Goal: Information Seeking & Learning: Check status

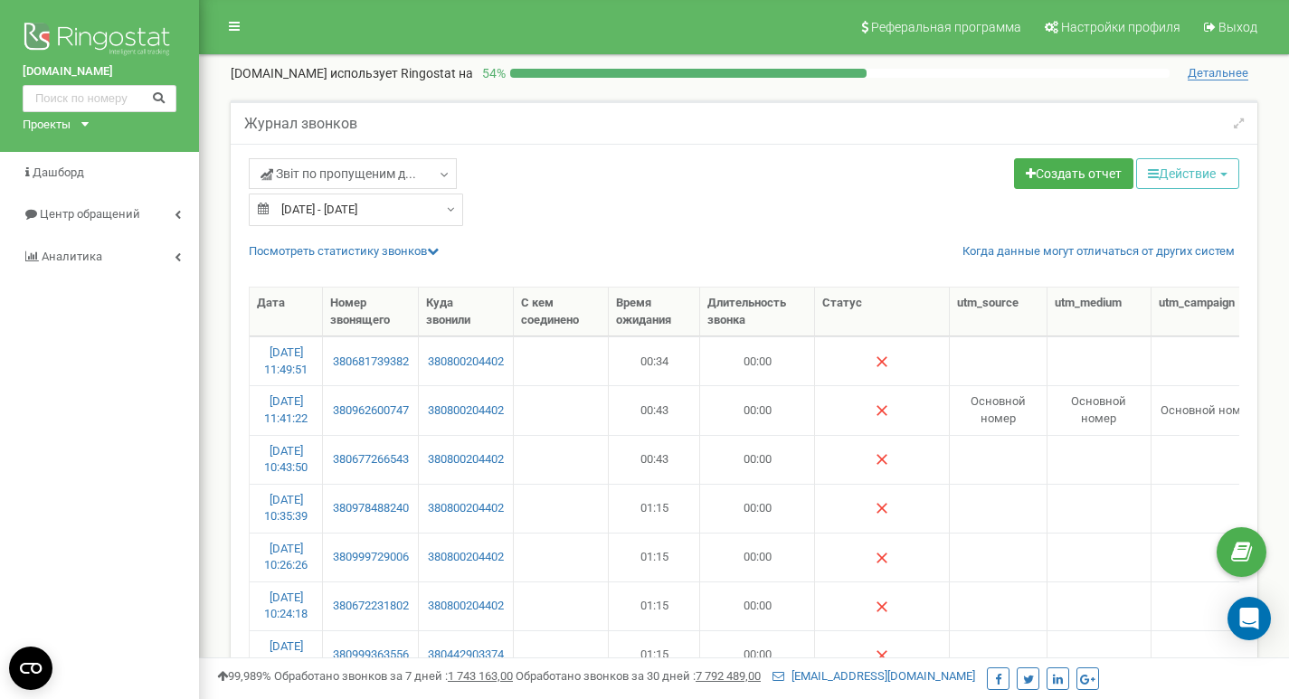
select select "50"
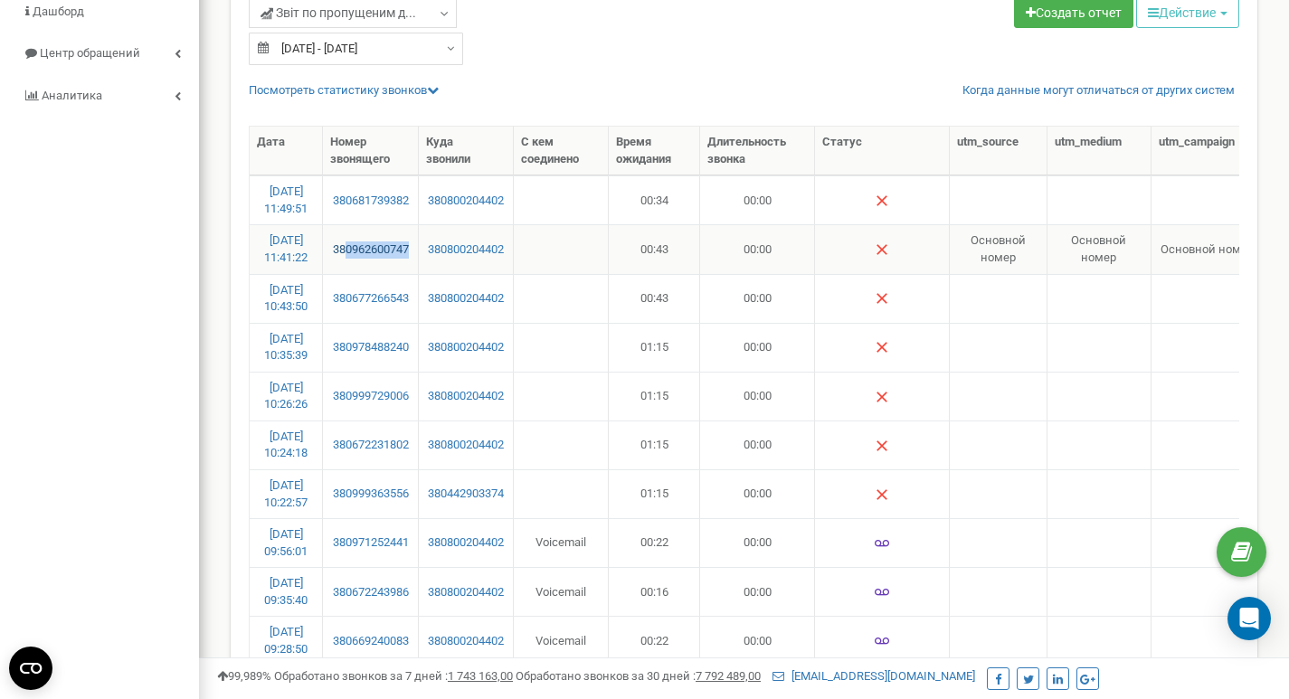
drag, startPoint x: 413, startPoint y: 253, endPoint x: 348, endPoint y: 255, distance: 65.1
click at [348, 255] on td "380962600747" at bounding box center [371, 248] width 96 height 49
drag, startPoint x: 420, startPoint y: 307, endPoint x: 332, endPoint y: 307, distance: 87.7
click at [332, 307] on tr "20.09.2025 10:43:50 380677266543 380800204402 00:43 00:00 Разговор не состоялся…" at bounding box center [923, 298] width 1346 height 49
drag, startPoint x: 418, startPoint y: 256, endPoint x: 338, endPoint y: 257, distance: 79.6
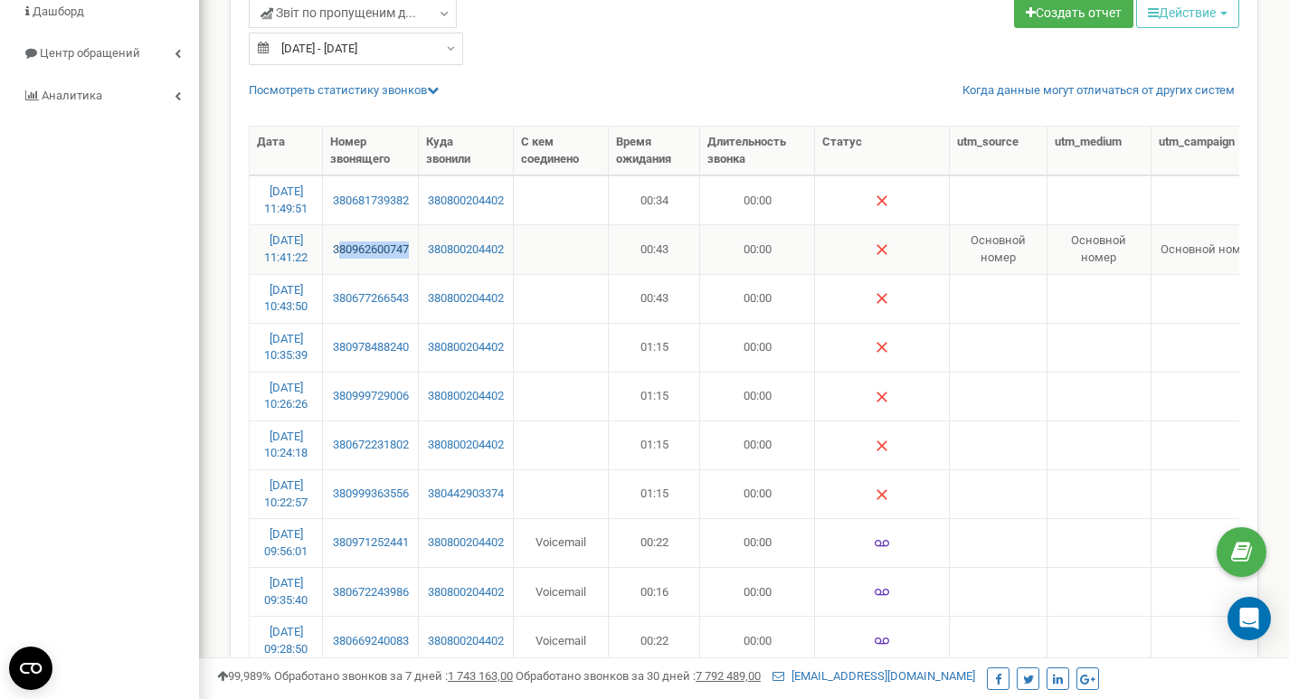
click at [338, 257] on td "380962600747" at bounding box center [371, 248] width 96 height 49
click at [338, 257] on link "380962600747" at bounding box center [370, 249] width 80 height 17
click at [420, 255] on td "380800204402" at bounding box center [466, 248] width 94 height 49
drag, startPoint x: 420, startPoint y: 257, endPoint x: 332, endPoint y: 256, distance: 87.7
click at [332, 256] on tr "20.09.2025 11:41:22 380962600747 380800204402 00:43 00:00 Основной номер Основн…" at bounding box center [923, 248] width 1346 height 49
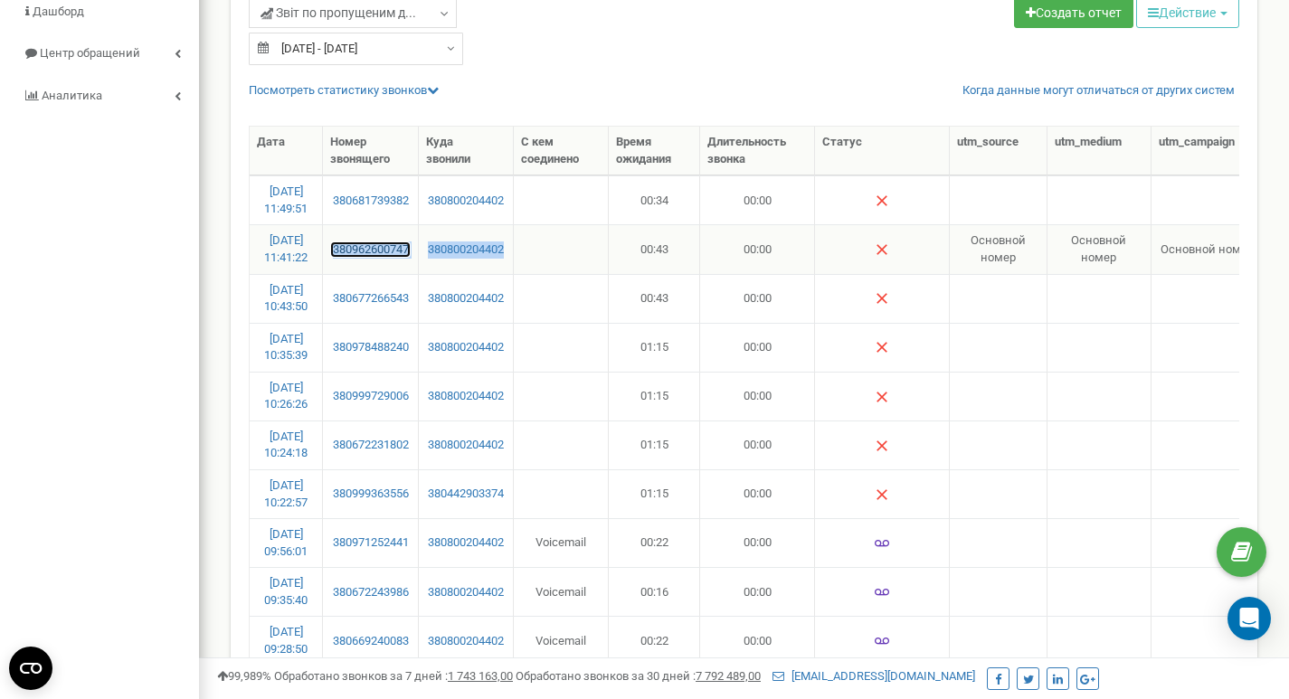
click at [405, 255] on link "380962600747" at bounding box center [370, 249] width 80 height 17
click at [409, 271] on td "380962600747" at bounding box center [371, 248] width 96 height 49
drag, startPoint x: 420, startPoint y: 259, endPoint x: 318, endPoint y: 261, distance: 102.2
click at [318, 261] on tr "20.09.2025 11:41:22 380962600747 380800204402 00:43 00:00 Основной номер Основн…" at bounding box center [923, 248] width 1346 height 49
copy tr "380962600747"
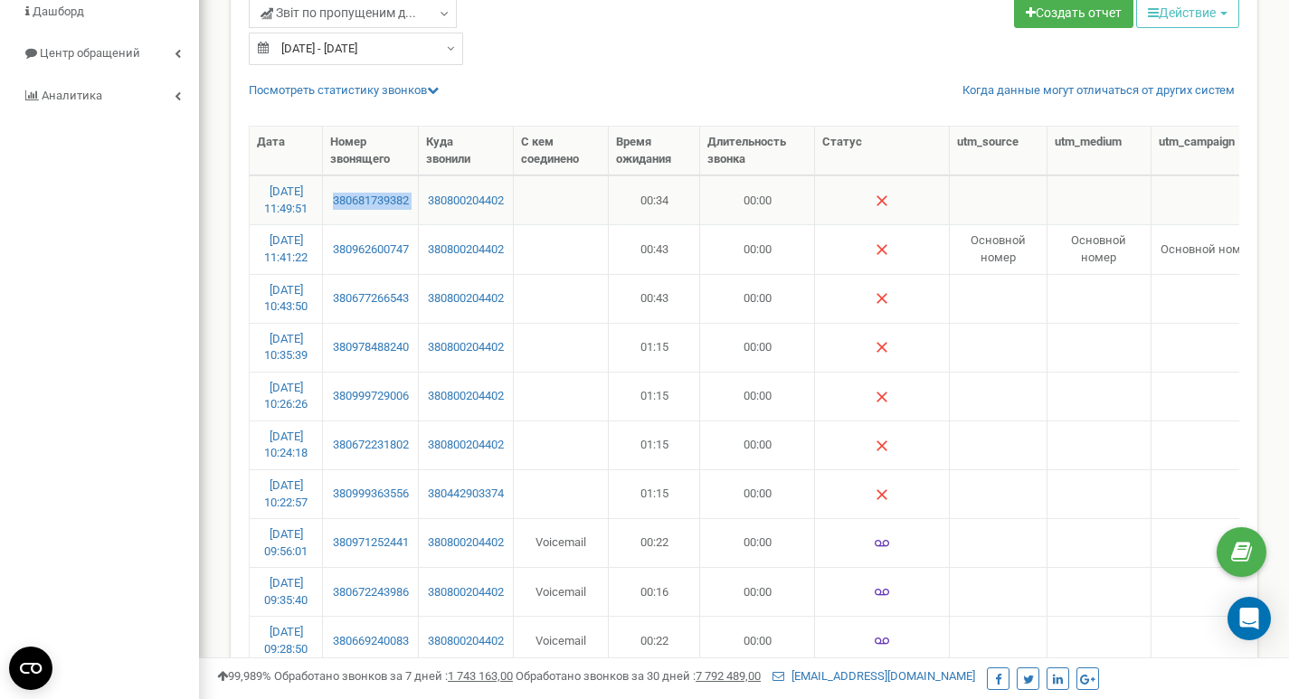
drag, startPoint x: 420, startPoint y: 207, endPoint x: 324, endPoint y: 211, distance: 95.9
click at [324, 211] on tr "20.09.2025 11:49:51 380681739382 380800204402 00:34 00:00 Разговор не состоялся…" at bounding box center [923, 199] width 1346 height 49
copy link "380681739382"
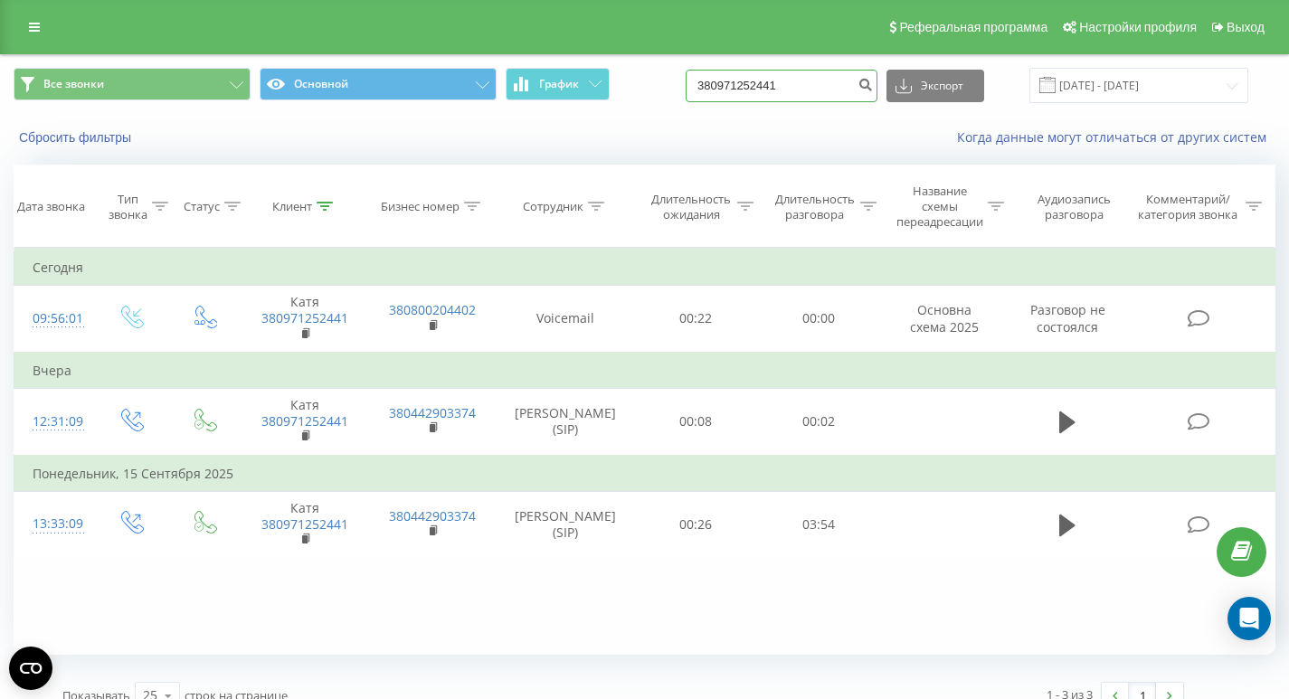
click at [830, 75] on input "380971252441" at bounding box center [781, 86] width 192 height 33
paste input "380962600747"
type input "380962600747"
click at [873, 90] on button "submit" at bounding box center [865, 86] width 24 height 33
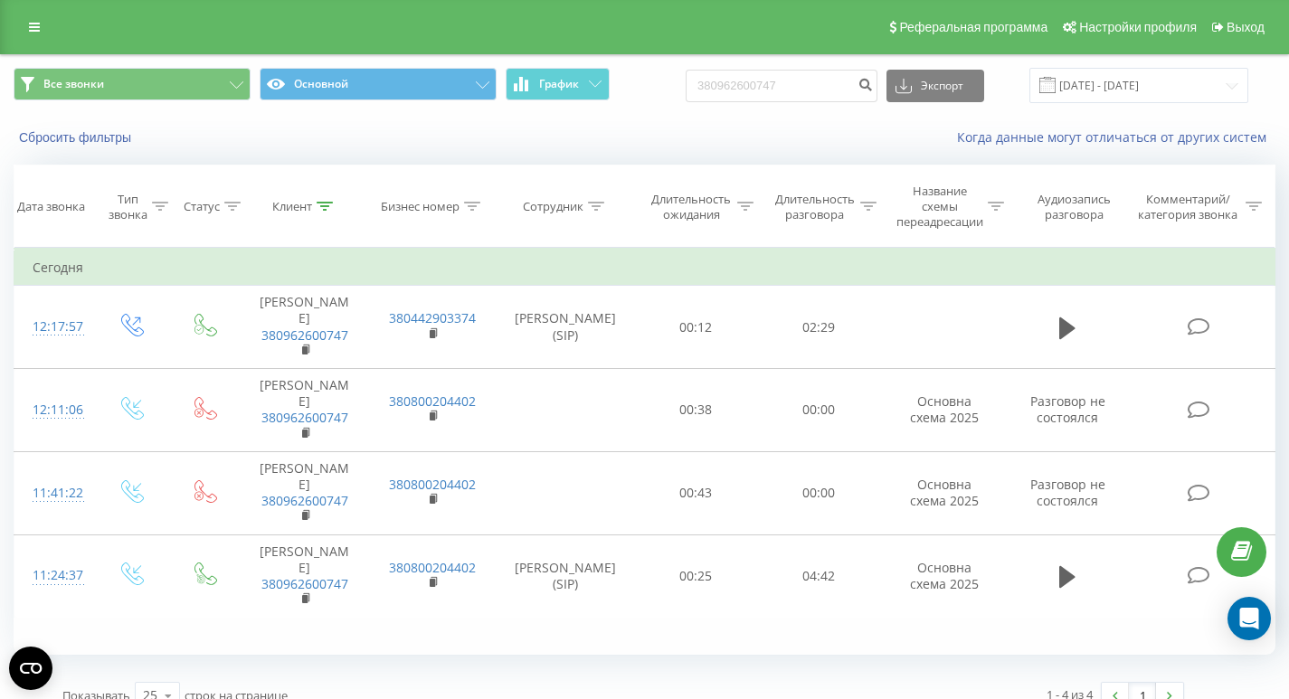
click at [225, 120] on div "Сбросить фильтры Когда данные могут отличаться от других систем" at bounding box center [644, 137] width 1287 height 43
click at [812, 80] on input "380962600747" at bounding box center [781, 86] width 192 height 33
paste input "681739382"
type input "380681739382"
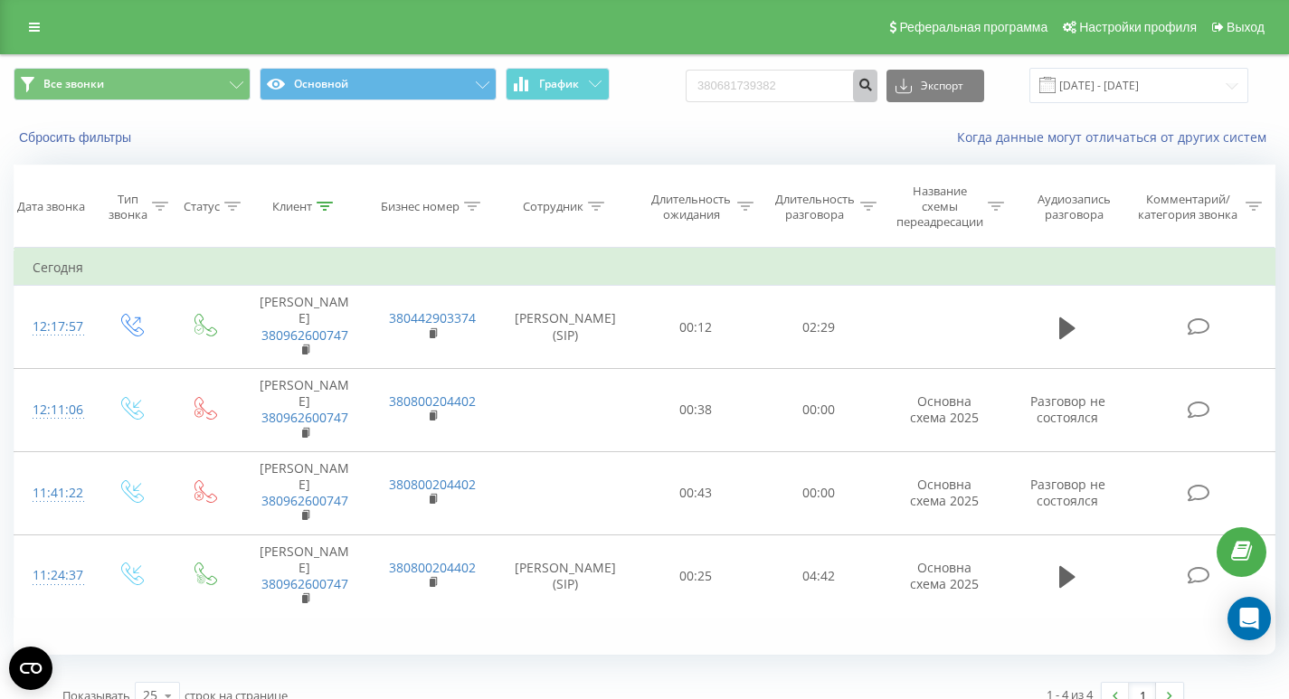
click at [873, 83] on icon "submit" at bounding box center [864, 82] width 15 height 11
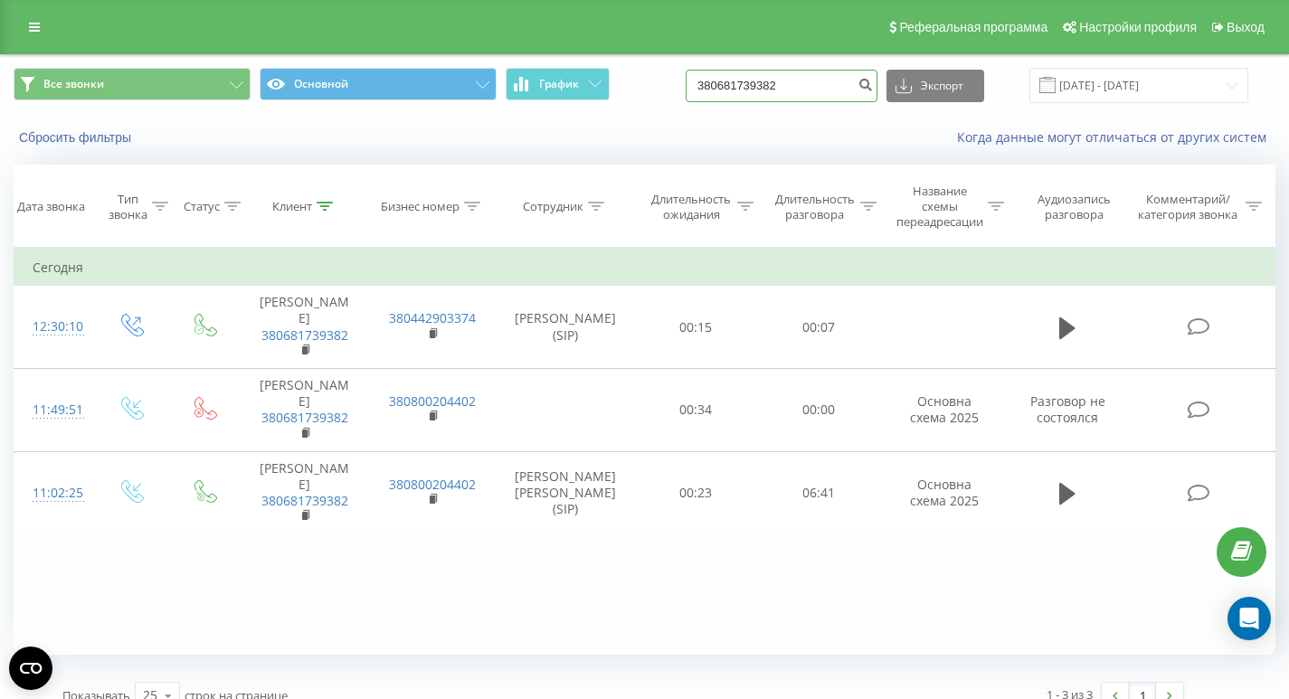
click at [833, 75] on input "380681739382" at bounding box center [781, 86] width 192 height 33
click at [814, 88] on input "380681739382" at bounding box center [781, 86] width 192 height 33
paste input "962600747"
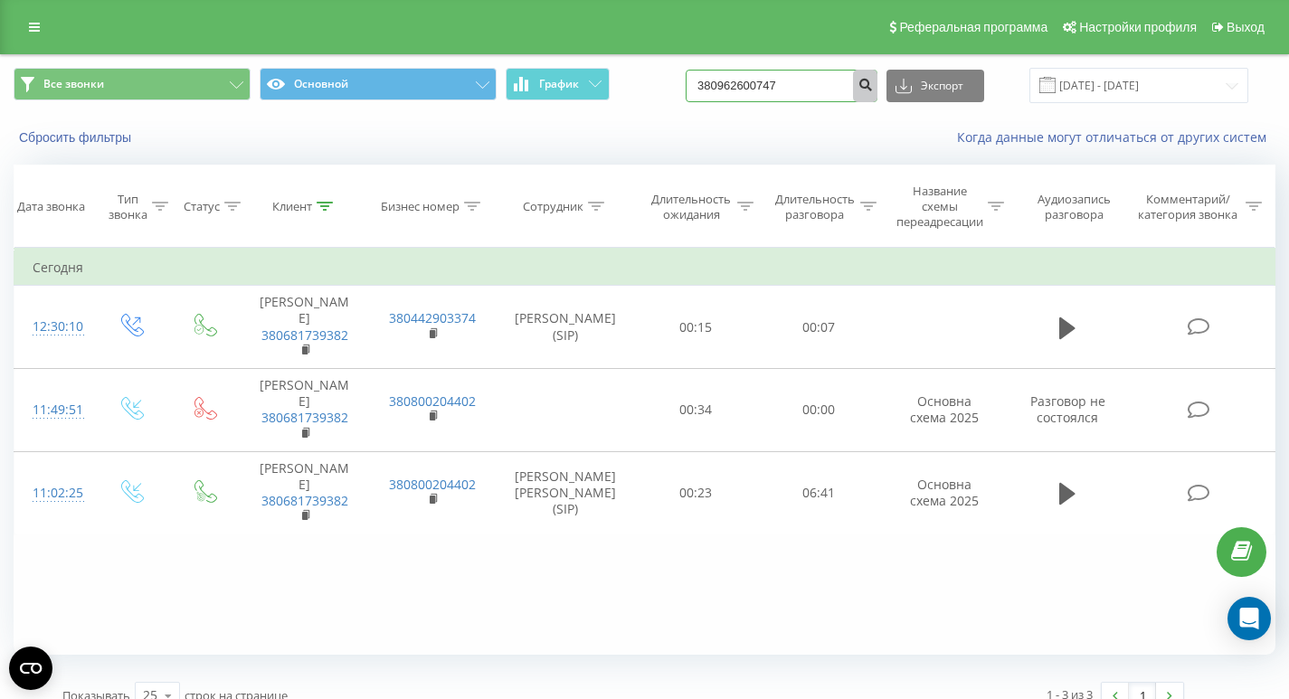
type input "380962600747"
click at [873, 88] on icon "submit" at bounding box center [864, 82] width 15 height 11
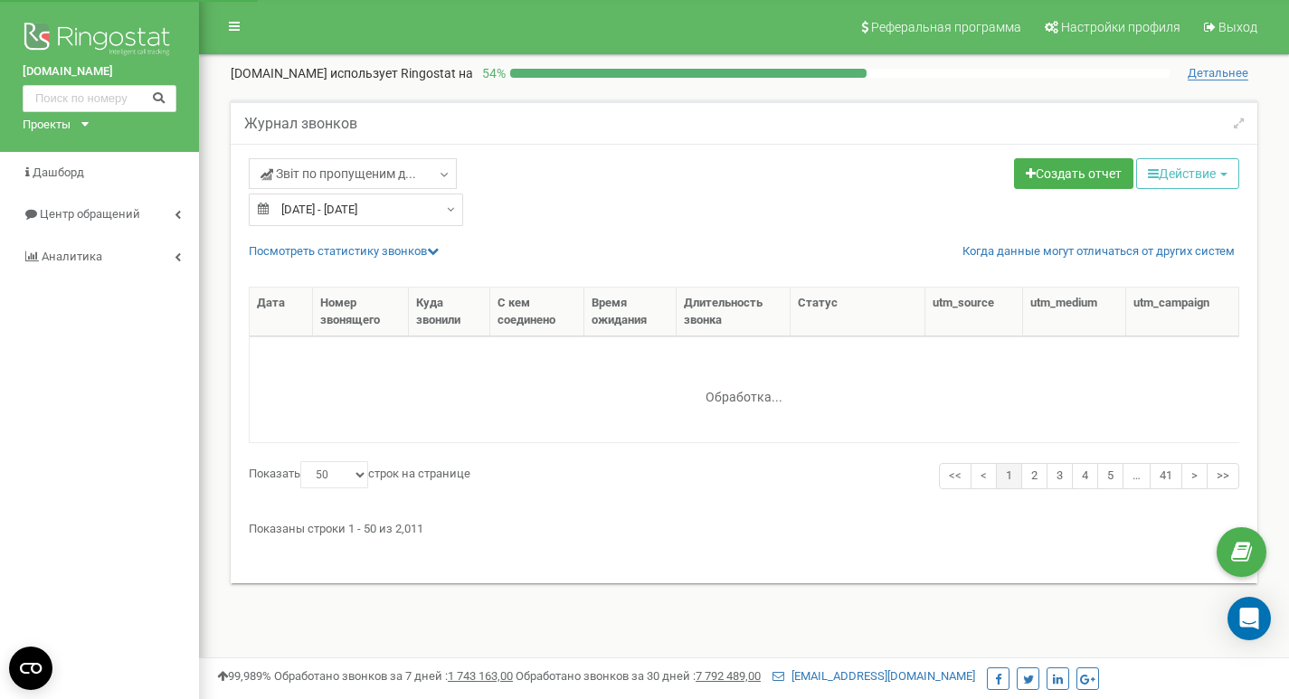
select select "50"
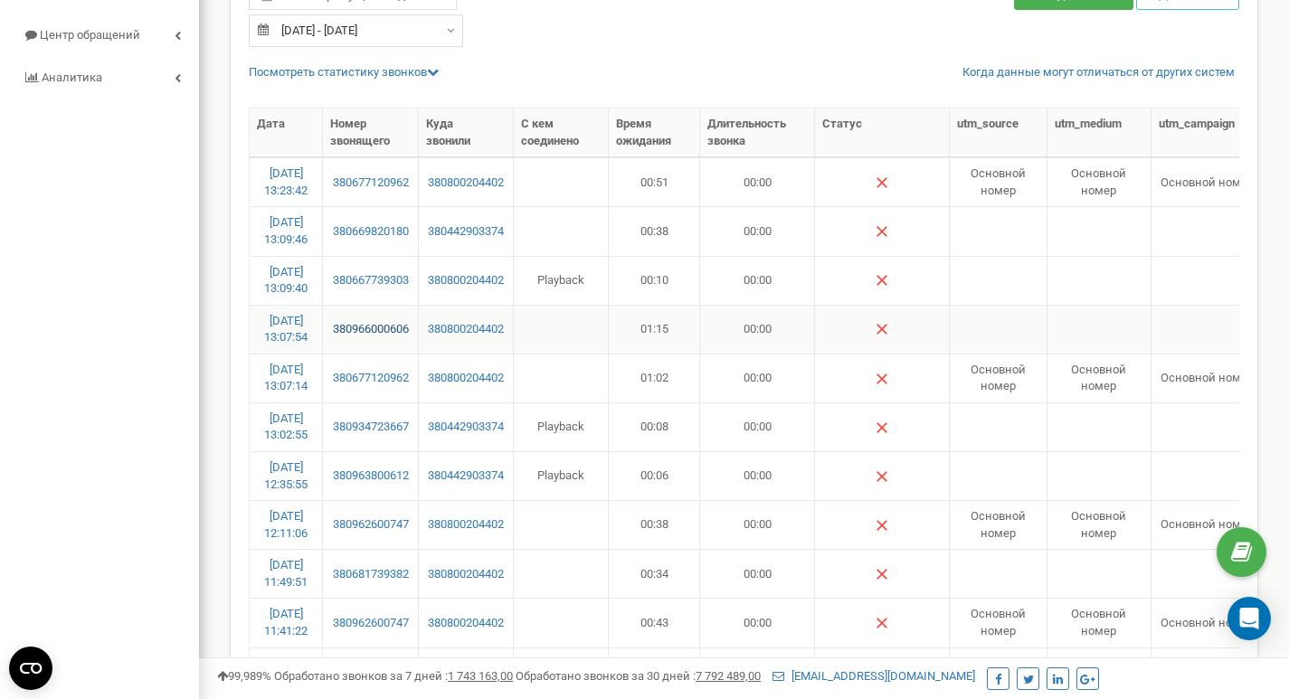
scroll to position [178, 0]
drag, startPoint x: 422, startPoint y: 581, endPoint x: 332, endPoint y: 581, distance: 90.4
click at [332, 581] on tr "20.09.2025 11:49:51 380681739382 380800204402 00:34 00:00 Разговор не состоялся…" at bounding box center [923, 574] width 1346 height 49
click at [416, 581] on td "380681739382" at bounding box center [371, 574] width 96 height 49
drag, startPoint x: 417, startPoint y: 581, endPoint x: 328, endPoint y: 582, distance: 88.6
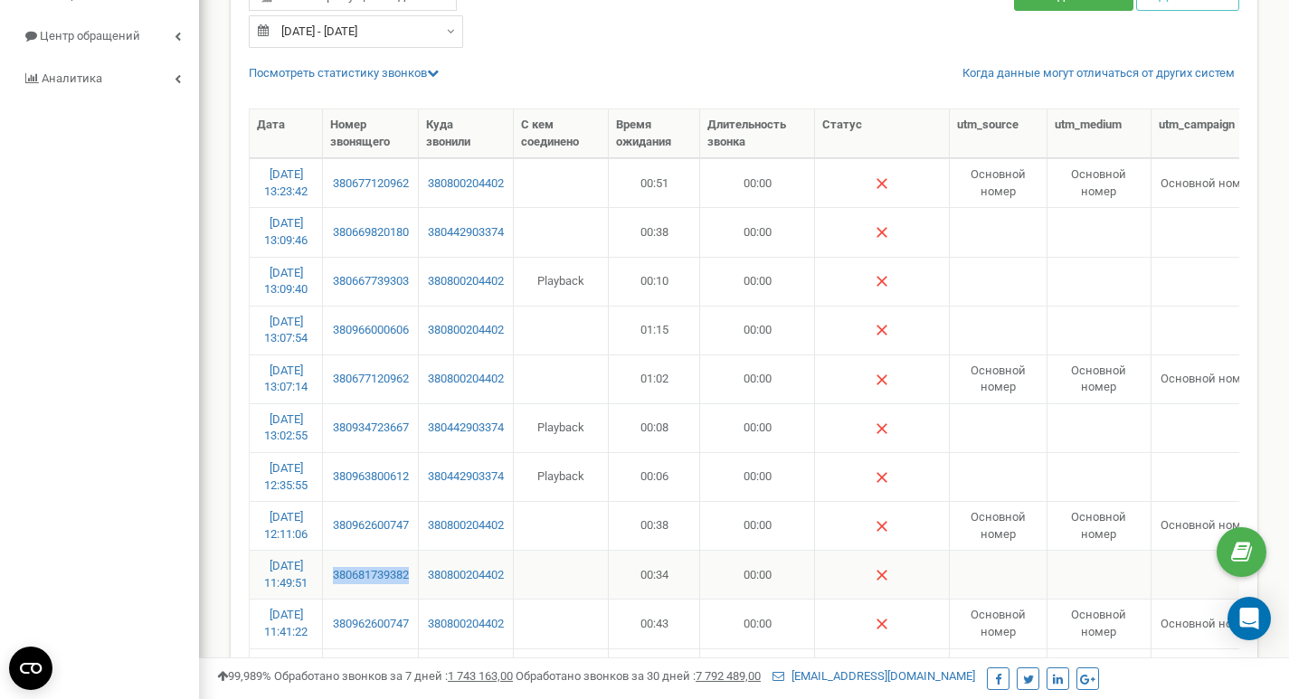
click at [328, 581] on td "380681739382" at bounding box center [371, 574] width 96 height 49
copy link "380681739382"
drag, startPoint x: 414, startPoint y: 533, endPoint x: 328, endPoint y: 535, distance: 85.9
click at [328, 535] on td "380962600747" at bounding box center [371, 525] width 96 height 49
copy link "380962600747"
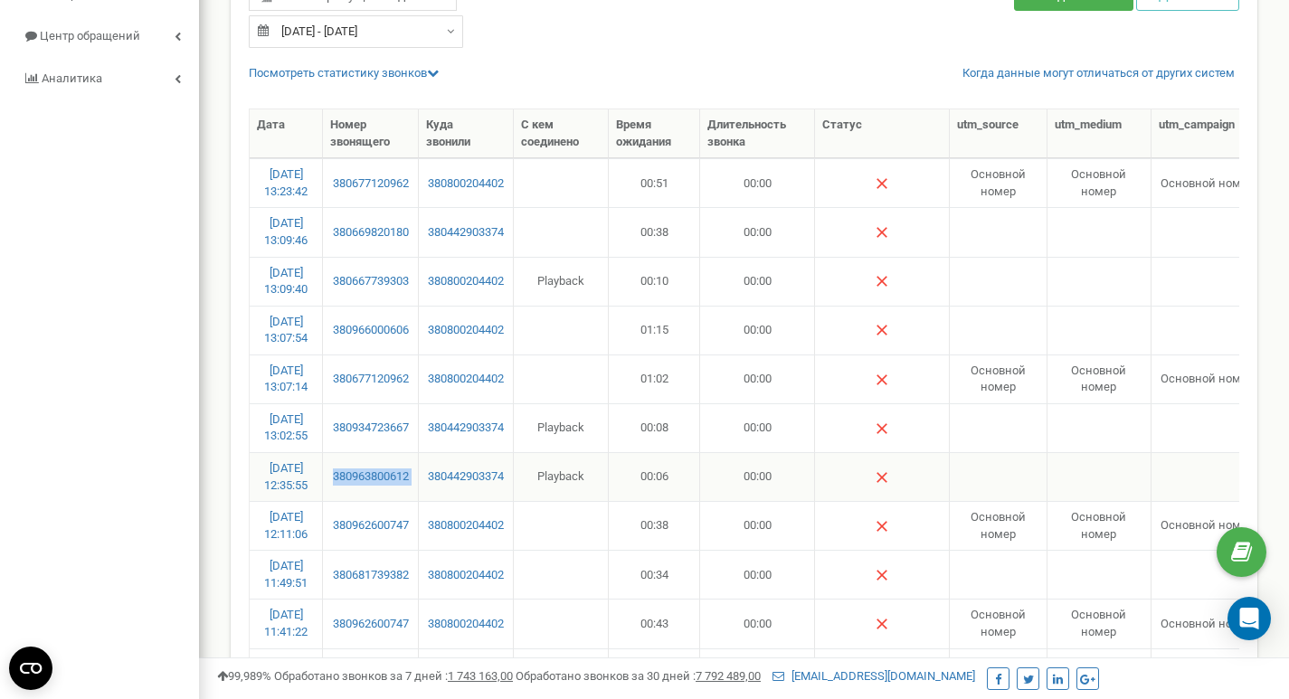
drag, startPoint x: 421, startPoint y: 487, endPoint x: 326, endPoint y: 487, distance: 94.9
click at [326, 487] on tr "20.09.2025 12:35:55 380963800612 380442903374 Playback 00:06 00:00 Разговор не …" at bounding box center [923, 476] width 1346 height 49
copy link "380963800612"
drag, startPoint x: 416, startPoint y: 439, endPoint x: 331, endPoint y: 440, distance: 85.0
click at [331, 440] on td "380934723667" at bounding box center [371, 427] width 96 height 49
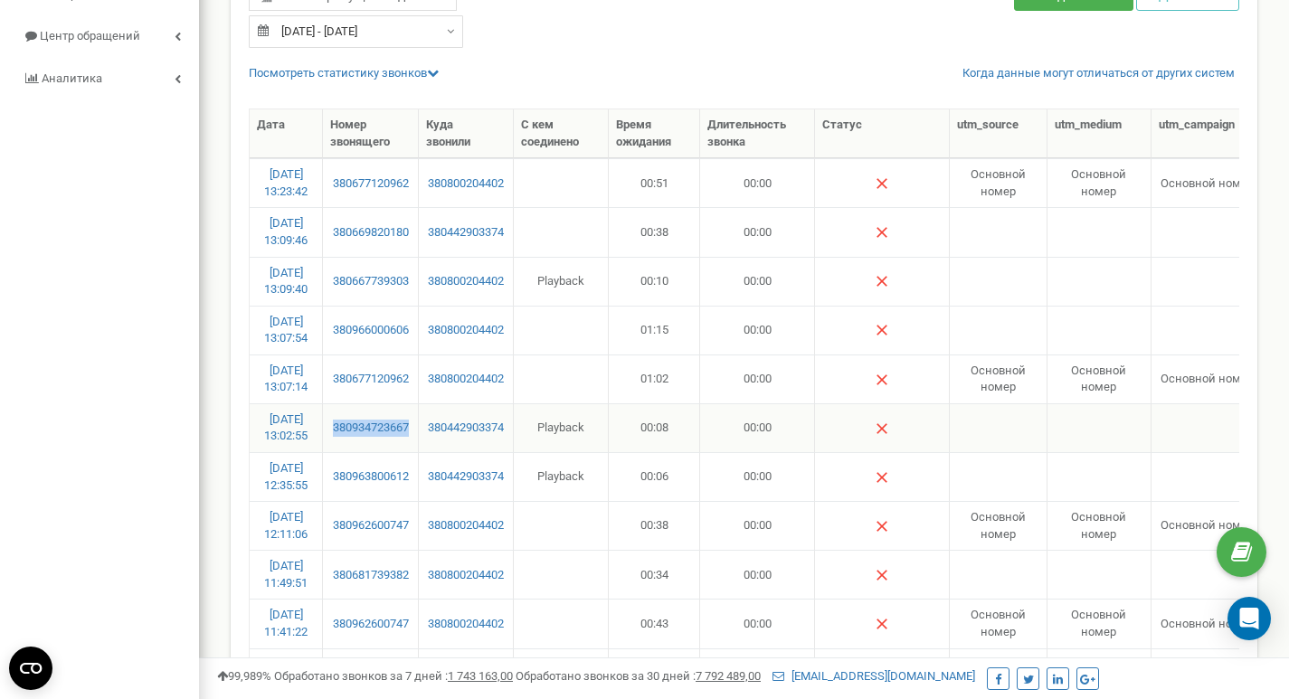
copy link "380934723667"
drag, startPoint x: 421, startPoint y: 384, endPoint x: 321, endPoint y: 388, distance: 100.4
click at [320, 387] on tr "20.09.2025 13:07:14 380677120962 380800204402 01:02 00:00 Основной номер Основн…" at bounding box center [923, 378] width 1346 height 49
copy tr "380677120962"
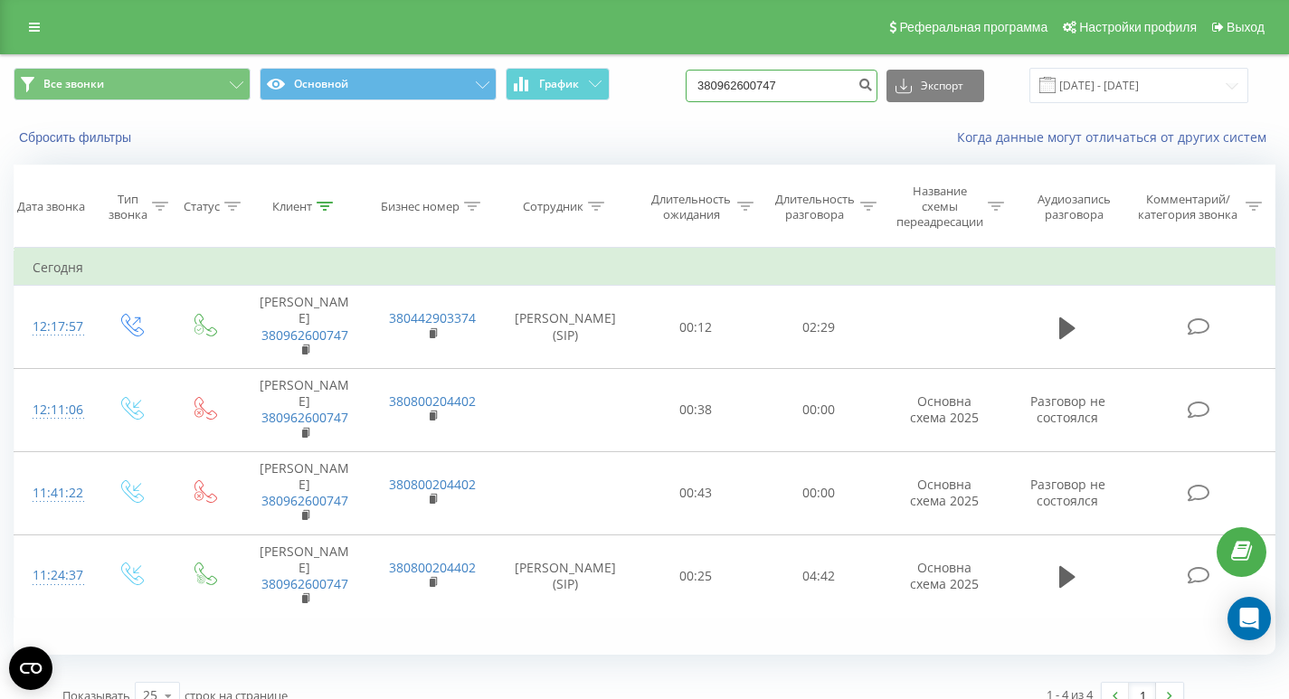
click at [822, 90] on input "380962600747" at bounding box center [781, 86] width 192 height 33
paste input "3800612"
type input "380963800612"
click at [877, 90] on button "submit" at bounding box center [865, 86] width 24 height 33
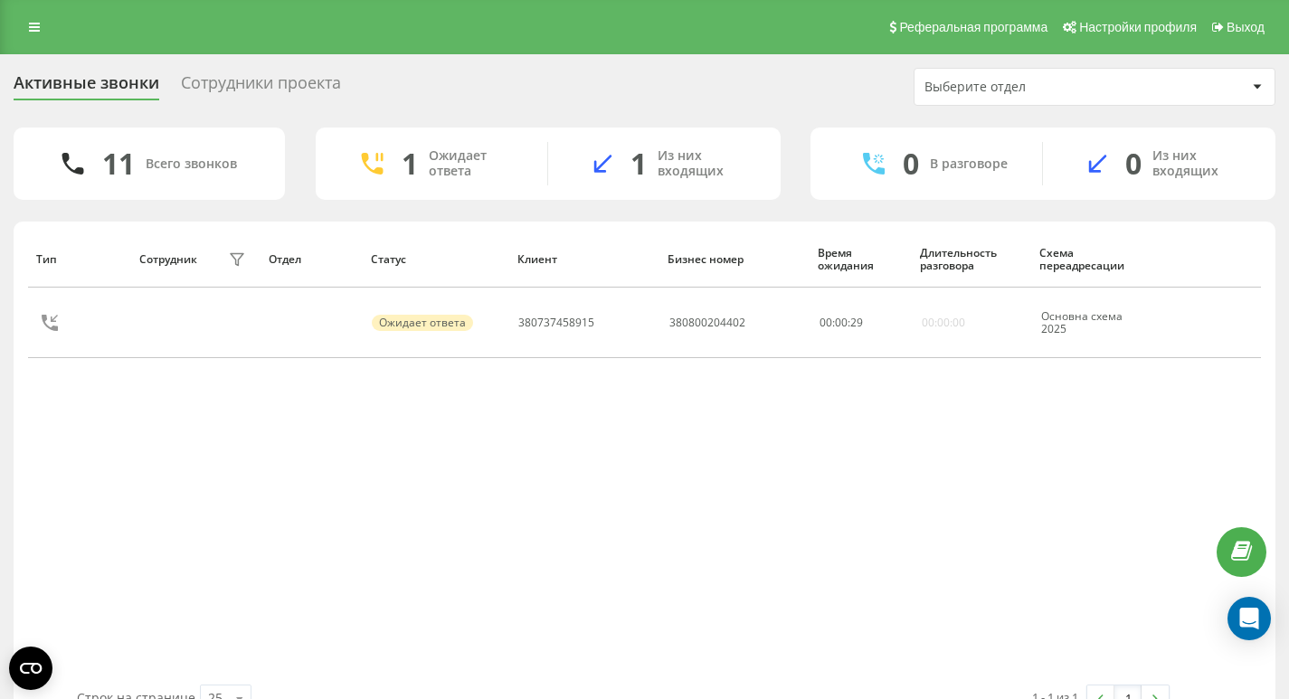
click at [305, 73] on div "Сотрудники проекта" at bounding box center [261, 87] width 160 height 28
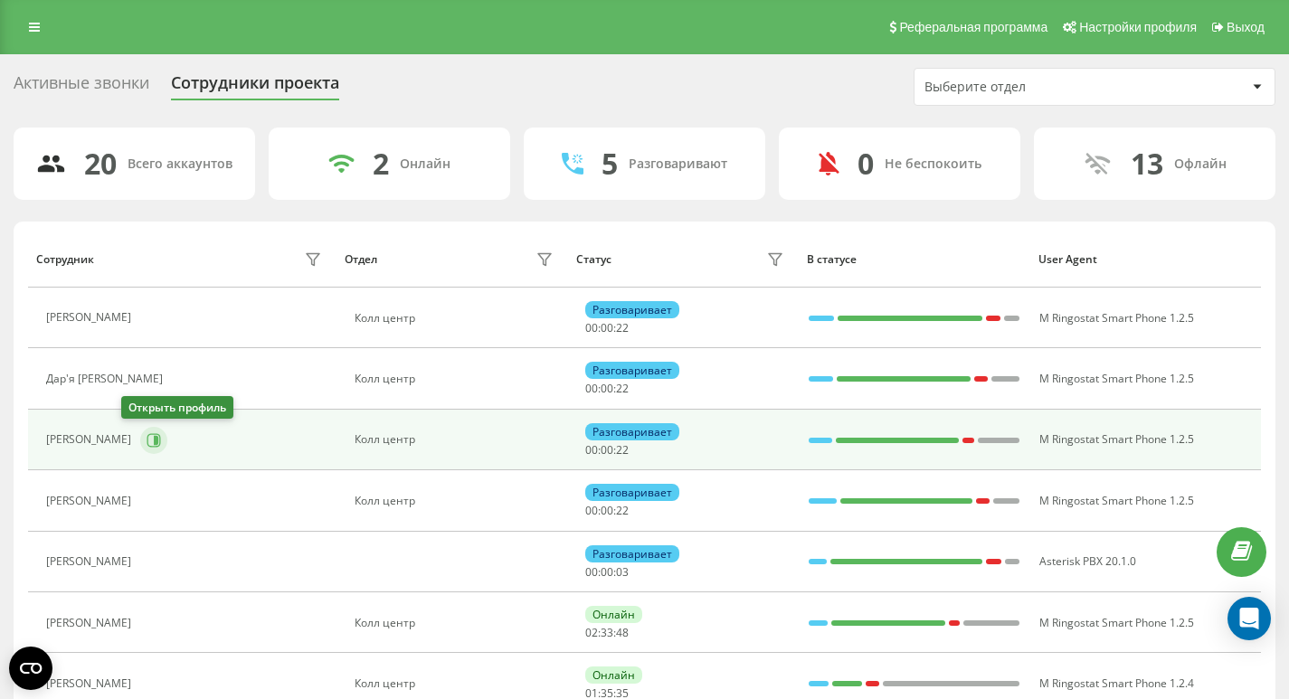
click at [146, 437] on icon at bounding box center [153, 440] width 14 height 14
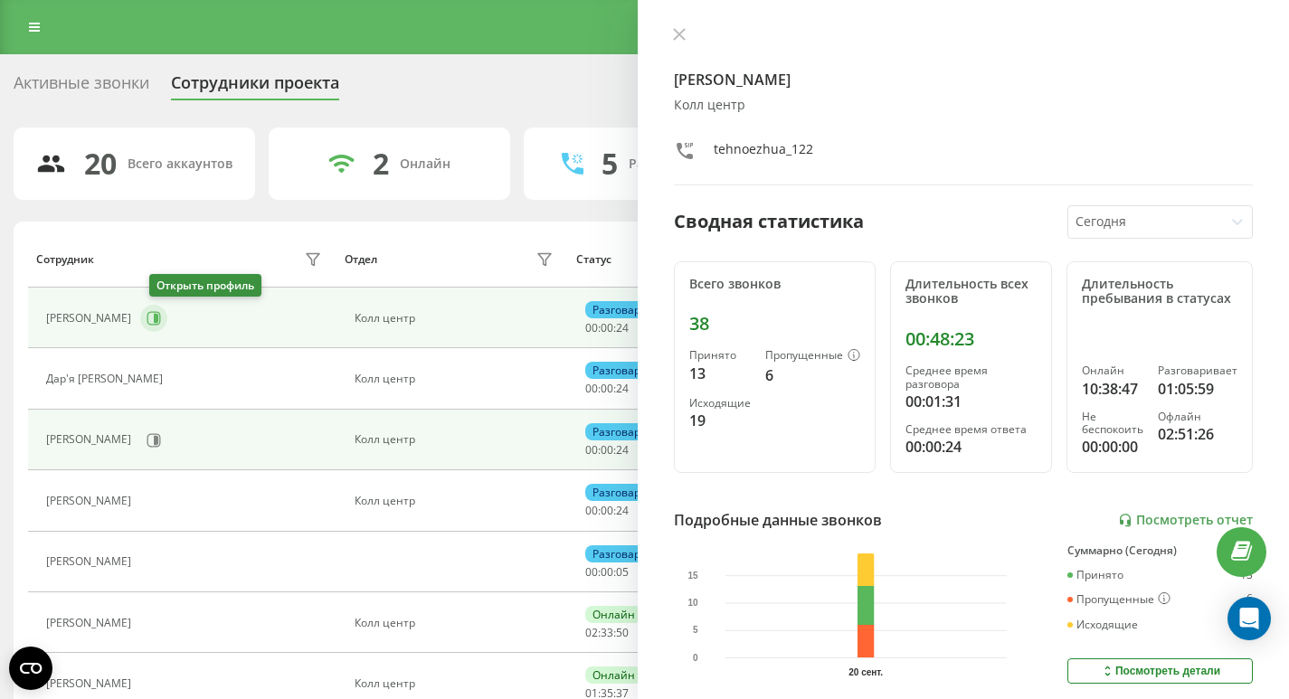
click at [157, 324] on icon at bounding box center [154, 318] width 14 height 14
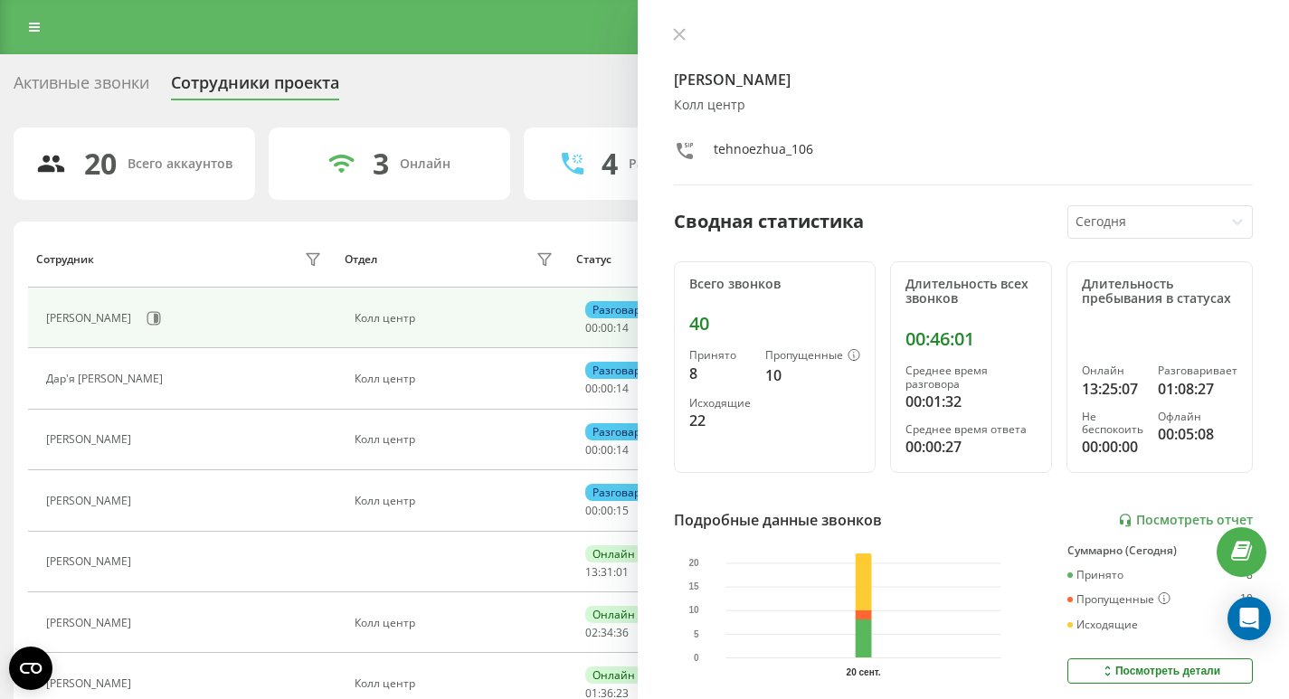
click at [137, 101] on div "Активные звонки Сотрудники проекта Выберите отдел" at bounding box center [644, 87] width 1261 height 38
click at [136, 93] on div "Активные звонки" at bounding box center [82, 87] width 136 height 28
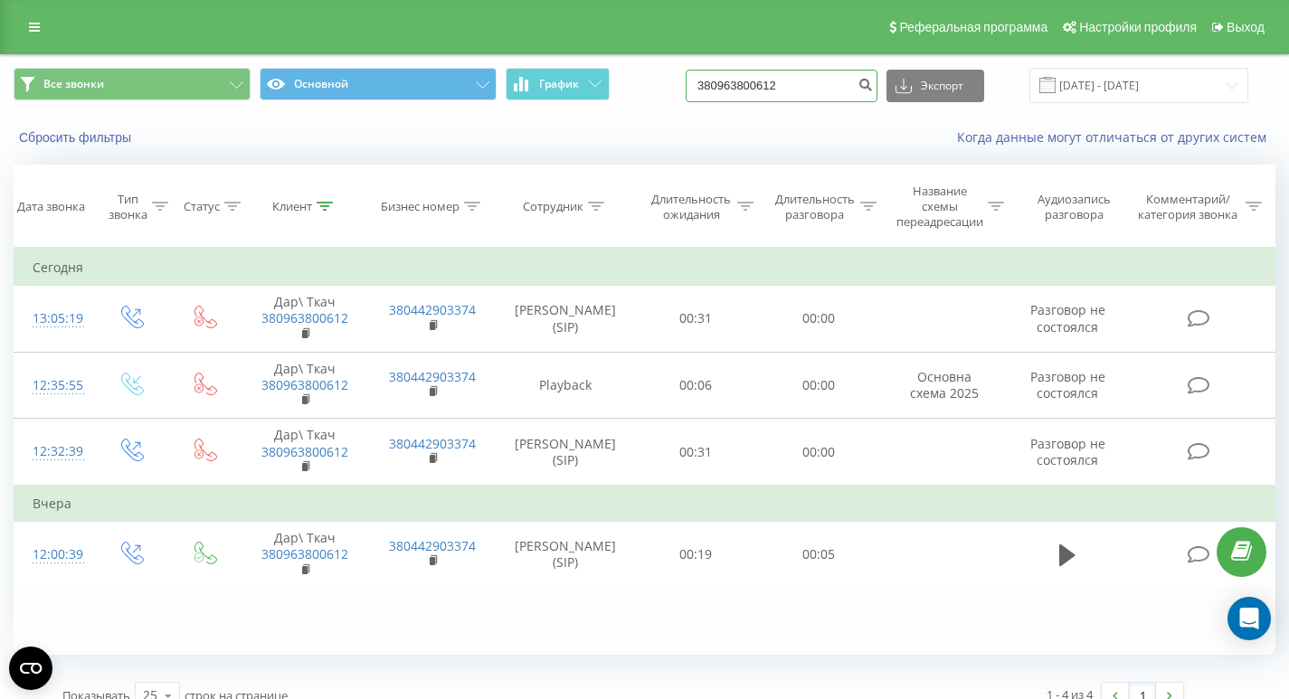
click at [808, 85] on input "380963800612" at bounding box center [781, 86] width 192 height 33
paste input "34723667"
type input "380934723667"
click at [871, 84] on button "submit" at bounding box center [865, 86] width 24 height 33
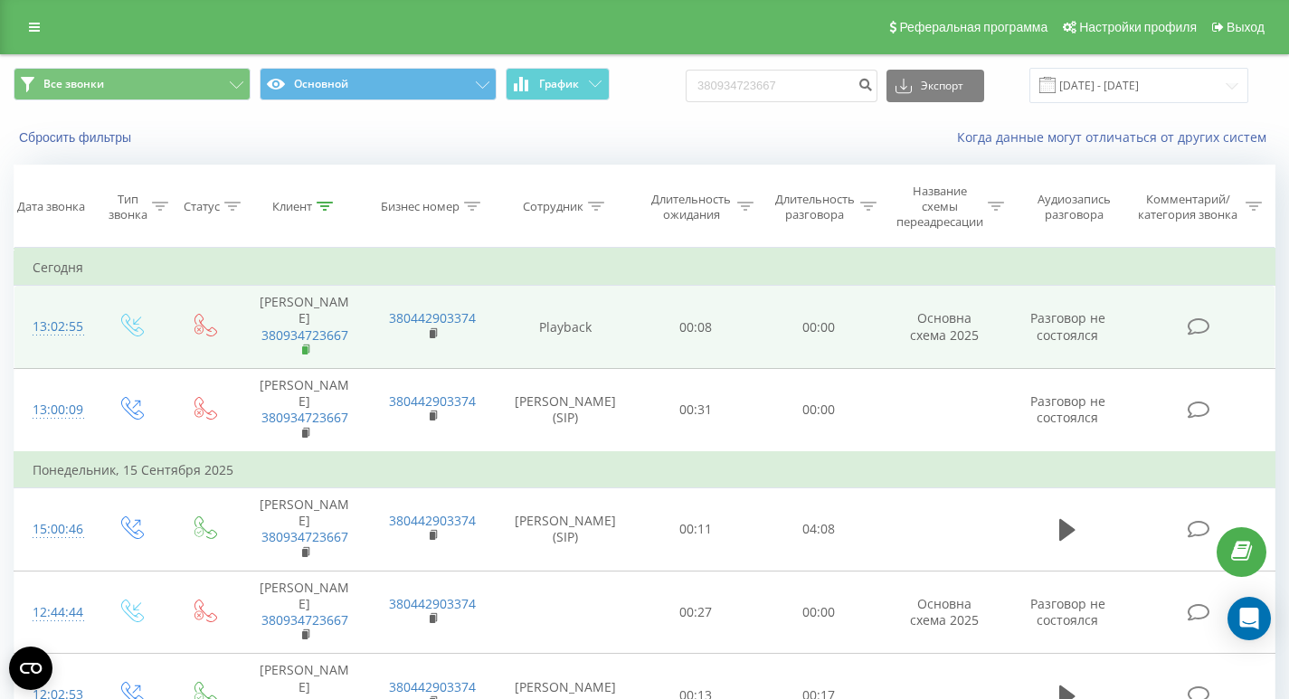
click at [305, 352] on rect at bounding box center [304, 350] width 5 height 8
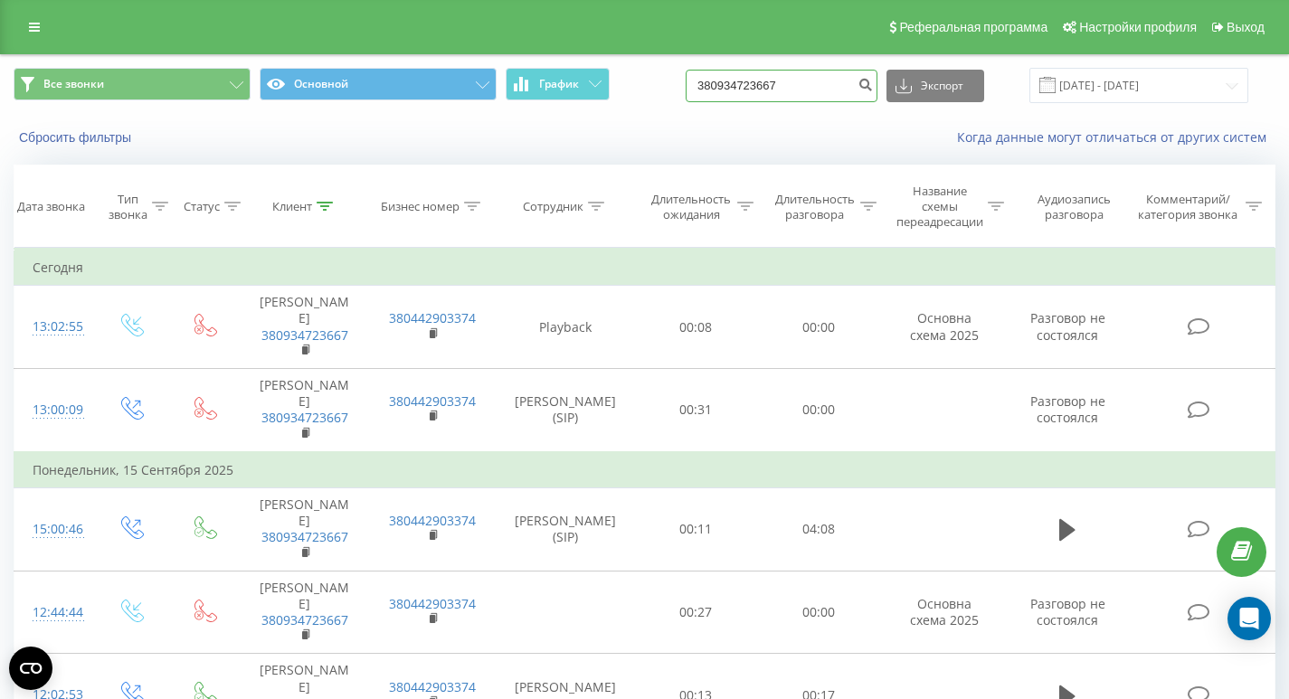
click at [849, 97] on input "380934723667" at bounding box center [781, 86] width 192 height 33
paste input "380677120962"
type input "380677120962"
click at [873, 86] on icon "submit" at bounding box center [864, 82] width 15 height 11
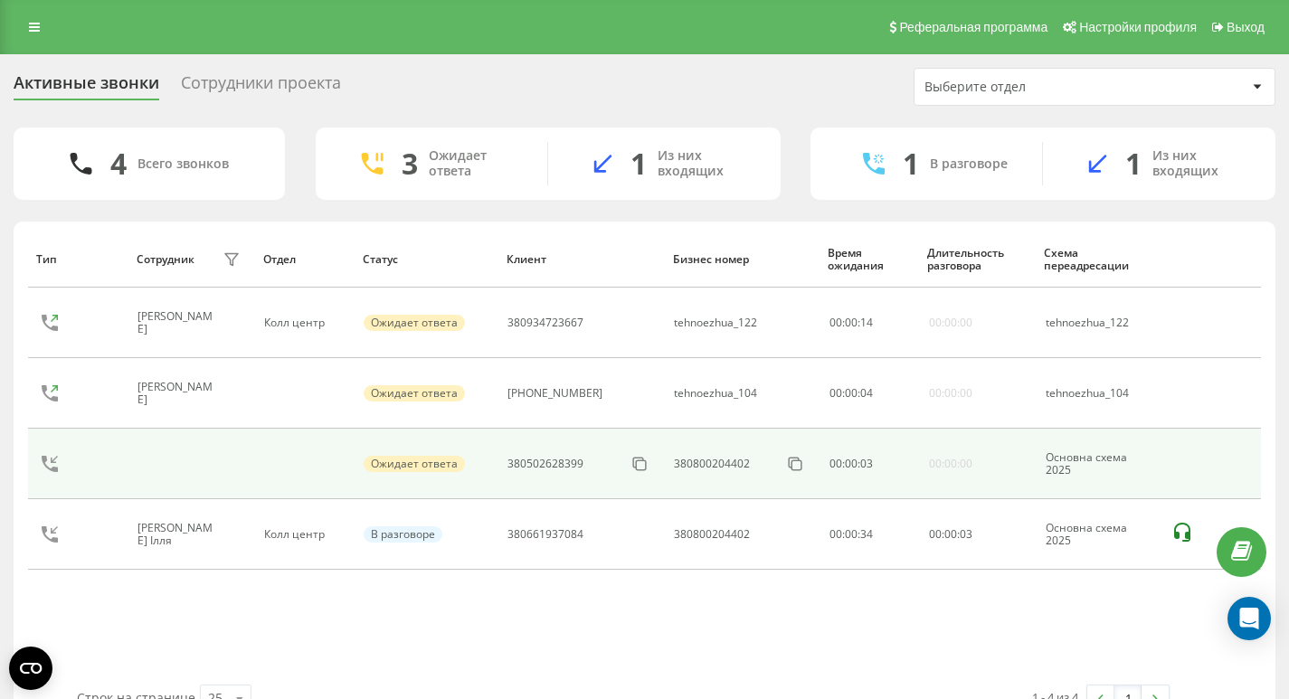
click at [248, 461] on td at bounding box center [190, 464] width 127 height 71
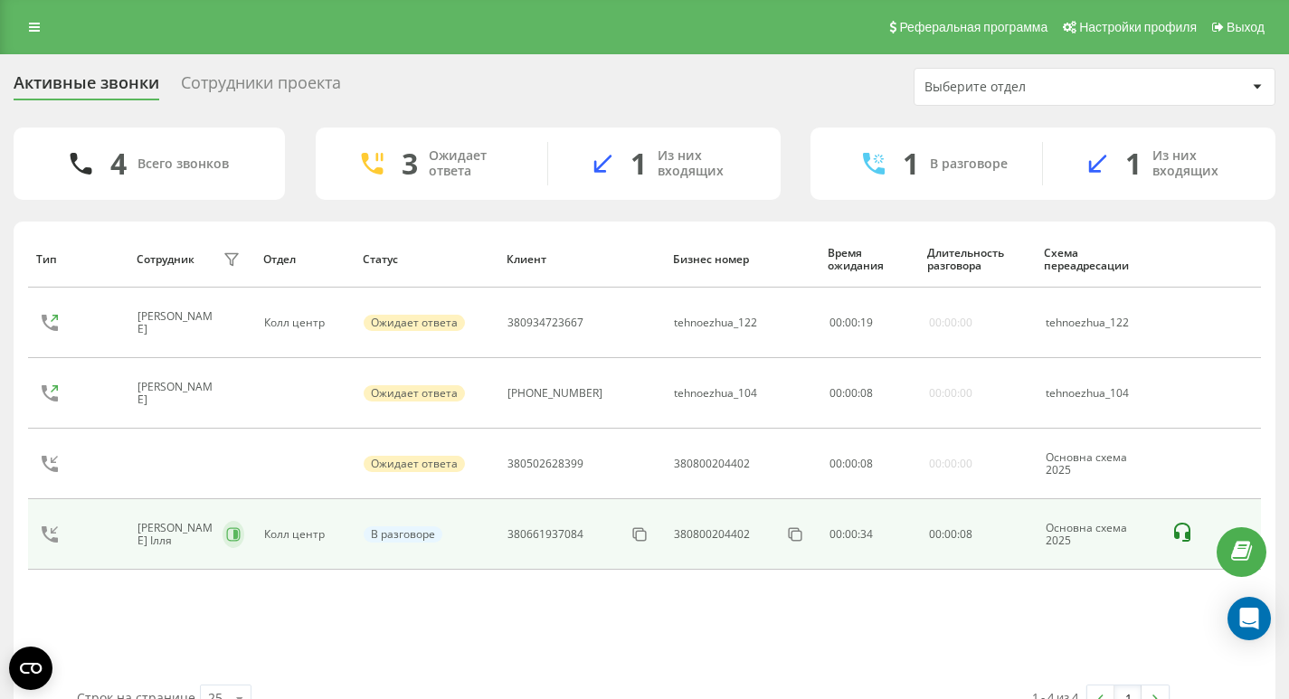
click at [235, 534] on icon at bounding box center [233, 534] width 14 height 14
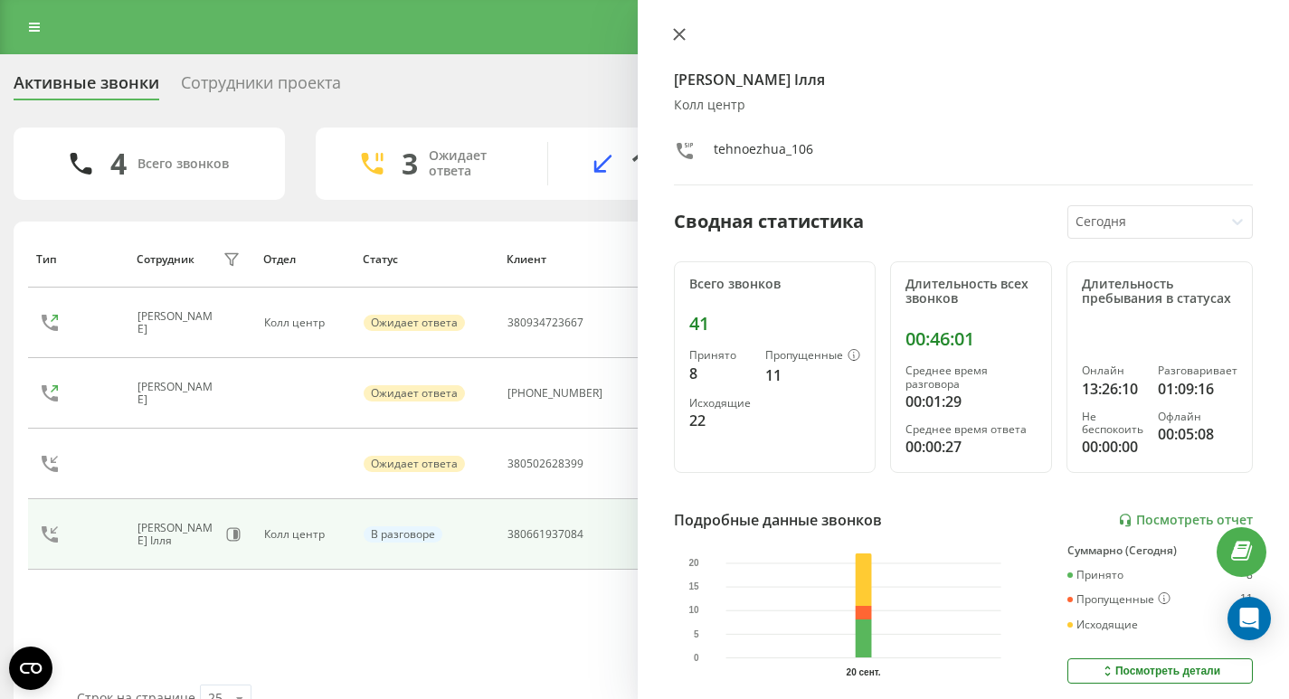
click at [686, 41] on button at bounding box center [679, 35] width 24 height 17
